Goal: Information Seeking & Learning: Learn about a topic

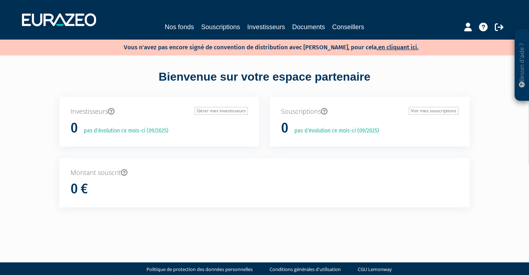
click at [259, 31] on link "Investisseurs" at bounding box center [266, 27] width 38 height 10
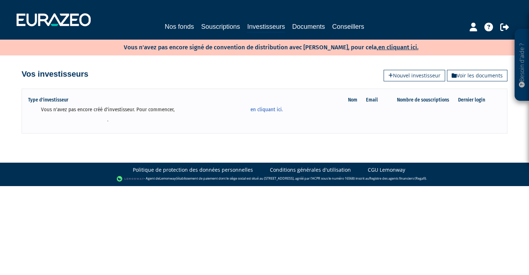
click at [172, 24] on link "Nos fonds" at bounding box center [179, 27] width 29 height 10
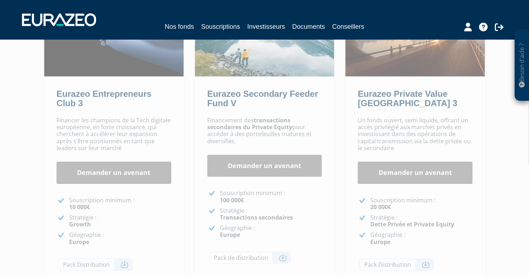
scroll to position [103, 0]
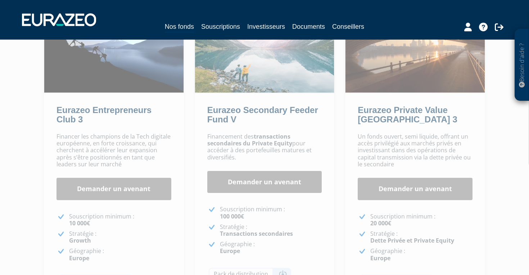
click at [389, 146] on p "Un fonds ouvert, semi liquide, offrant un accès privilégié aux marchés privés e…" at bounding box center [415, 150] width 115 height 35
click at [386, 88] on img at bounding box center [414, 50] width 139 height 84
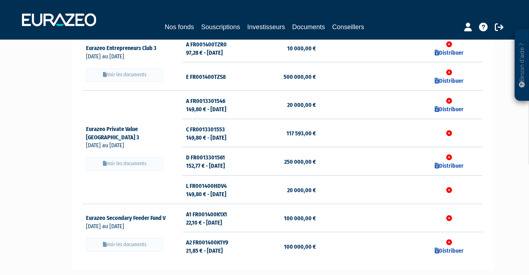
scroll to position [110, 0]
click at [133, 156] on button "Voir les documents" at bounding box center [124, 163] width 77 height 14
click at [123, 156] on button "Voir les documents" at bounding box center [124, 163] width 77 height 14
click at [206, 158] on td "D FR0013301561 152,77 € - 22/08/2025" at bounding box center [215, 161] width 67 height 28
click at [202, 152] on td "D FR0013301561 152,77 € - 22/08/2025" at bounding box center [215, 161] width 67 height 28
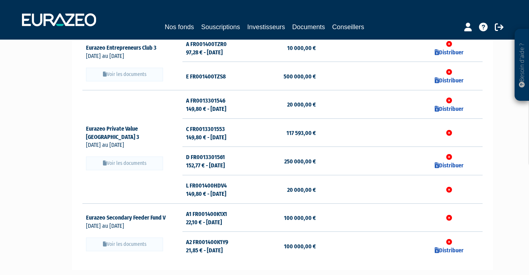
click at [117, 156] on button "Voir les documents" at bounding box center [124, 163] width 77 height 14
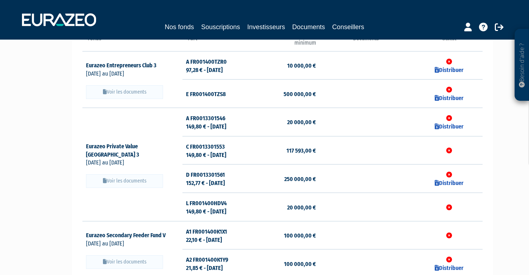
scroll to position [92, 0]
click at [114, 174] on button "Voir les documents" at bounding box center [124, 181] width 77 height 14
click at [123, 146] on link "Eurazeo Private Value Europe 3" at bounding box center [116, 150] width 60 height 15
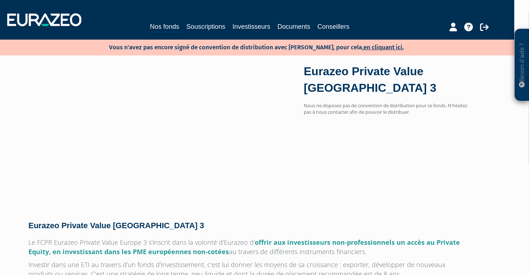
scroll to position [0, 15]
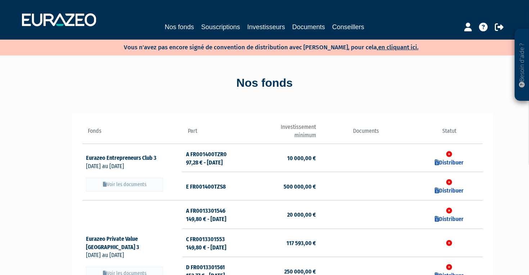
scroll to position [92, 0]
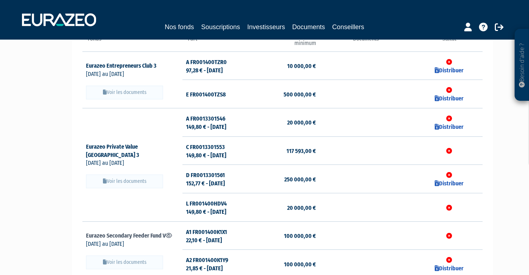
click at [123, 232] on link "Eurazeo Secondary Feeder Fund V" at bounding box center [129, 235] width 86 height 7
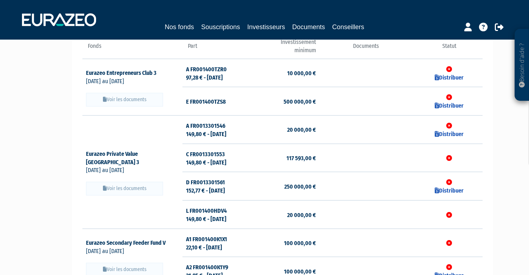
scroll to position [81, 0]
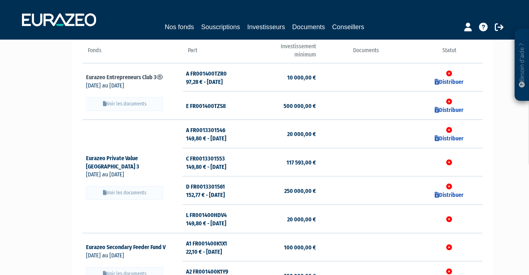
click at [114, 74] on link "Eurazeo Entrepreneurs Club 3" at bounding box center [124, 77] width 77 height 7
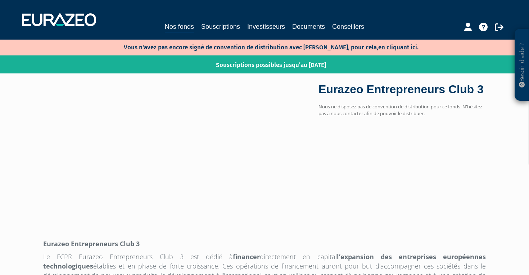
click at [178, 27] on link "Nos fonds" at bounding box center [179, 27] width 29 height 11
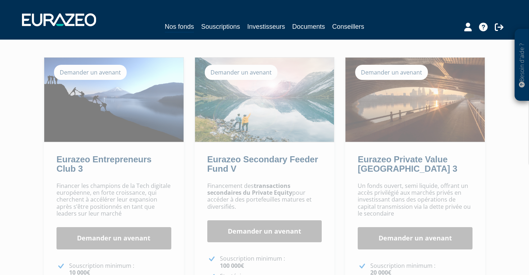
scroll to position [55, 0]
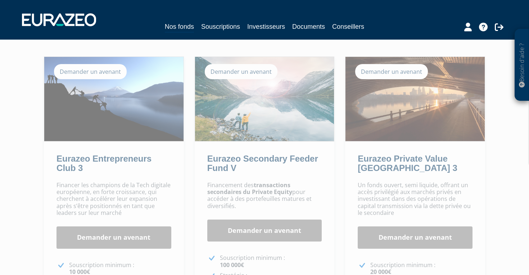
click at [412, 95] on img at bounding box center [414, 99] width 139 height 84
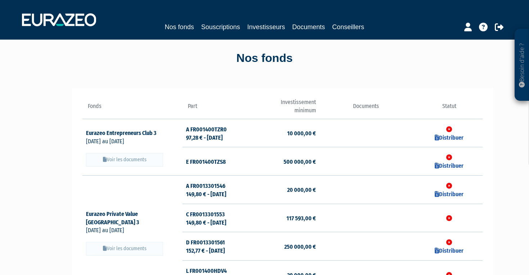
scroll to position [48, 0]
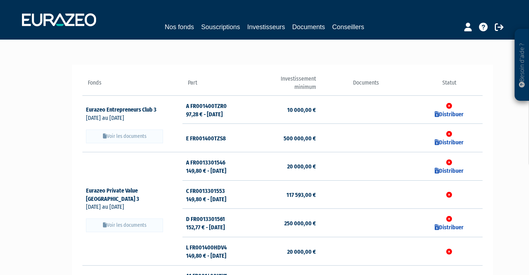
click at [119, 218] on button "Voir les documents" at bounding box center [124, 225] width 77 height 14
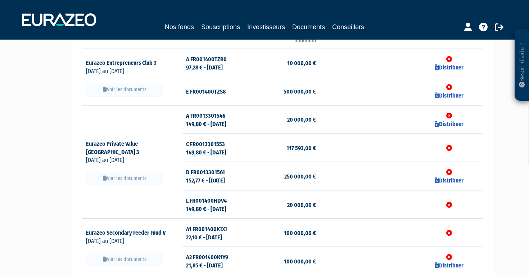
scroll to position [99, 0]
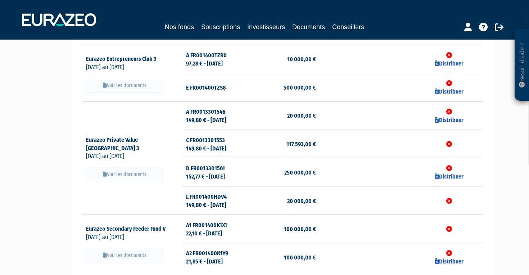
click at [114, 133] on td "Eurazeo Private Value Europe 3 31/07/2018 au 01/01/1970" at bounding box center [132, 157] width 100 height 113
click at [146, 145] on icon at bounding box center [142, 148] width 6 height 6
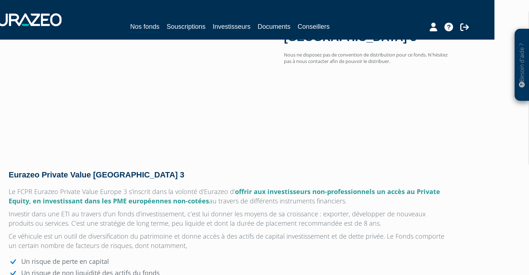
scroll to position [97, 35]
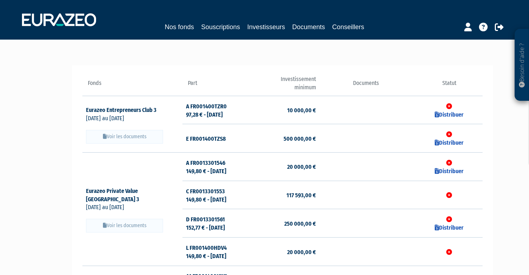
scroll to position [40, 0]
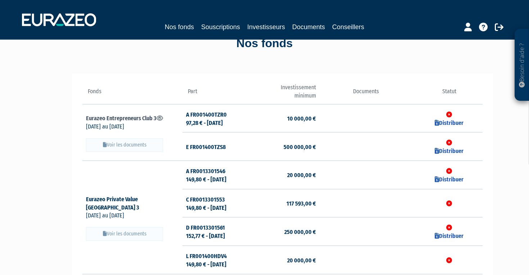
click at [132, 115] on link "Eurazeo Entrepreneurs Club 3" at bounding box center [124, 118] width 77 height 7
